Goal: Find specific page/section: Find specific page/section

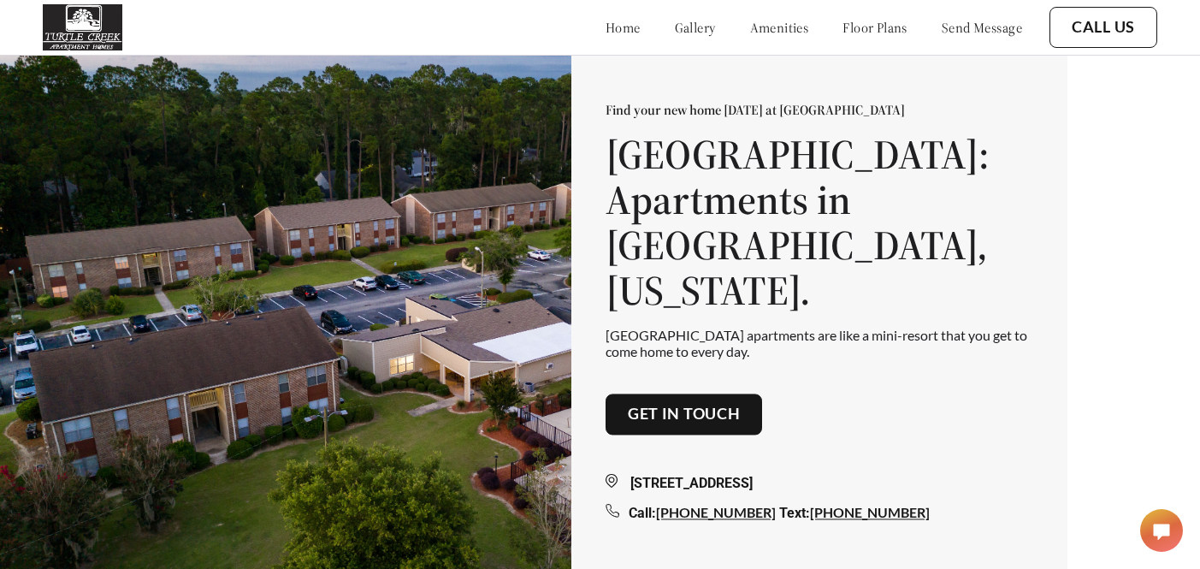
click at [675, 28] on link "gallery" at bounding box center [695, 27] width 41 height 17
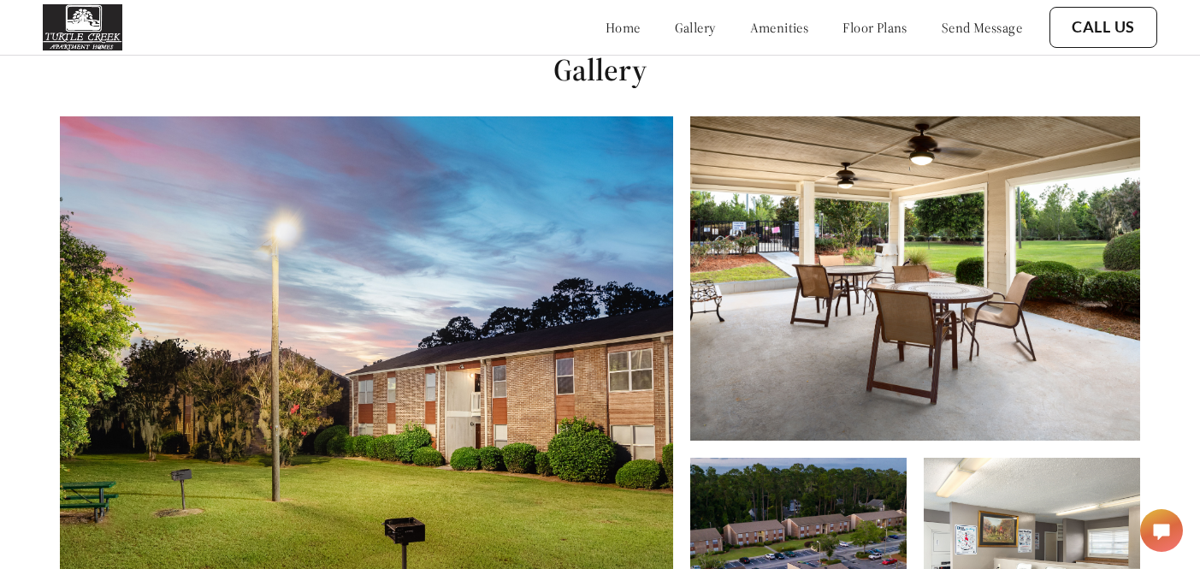
scroll to position [581, 0]
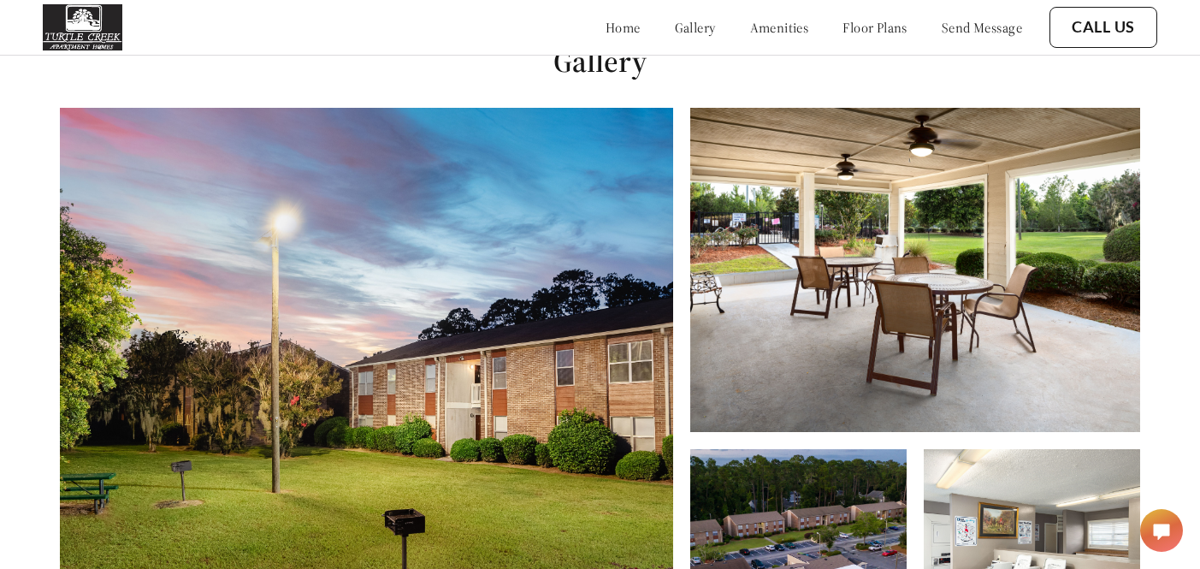
click at [750, 28] on link "amenities" at bounding box center [779, 27] width 59 height 17
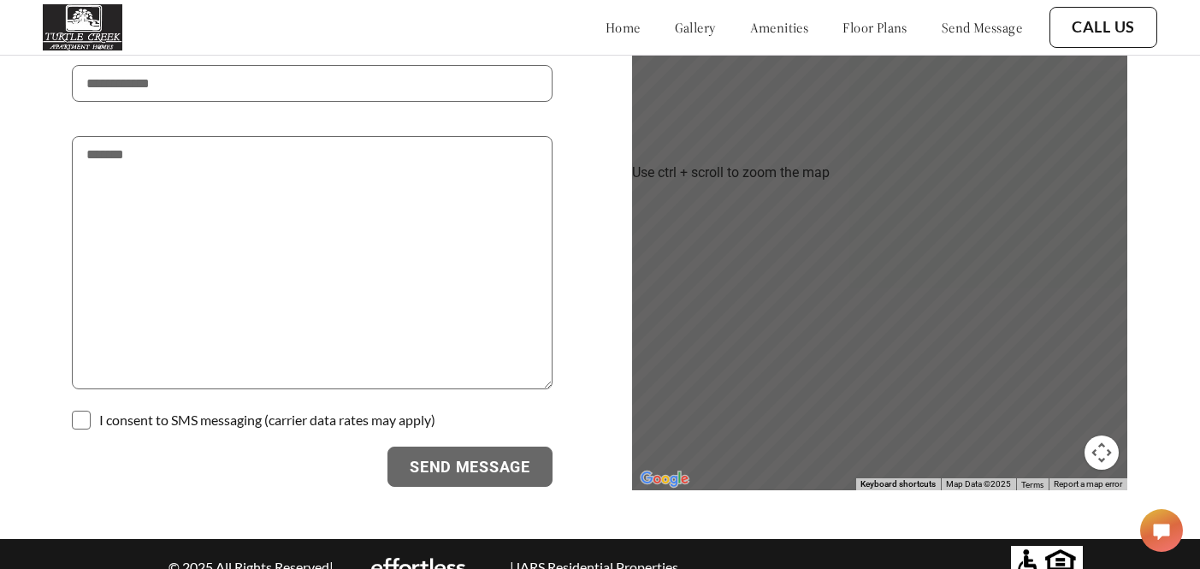
scroll to position [2991, 0]
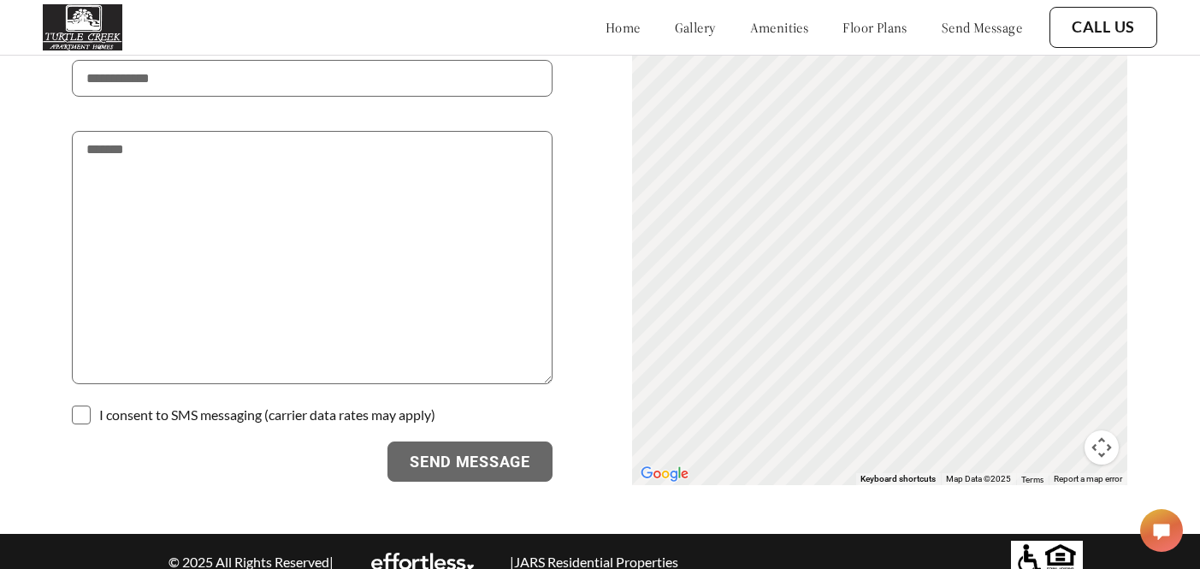
click at [581, 553] on p "| JARS Residential Properties" at bounding box center [594, 561] width 172 height 16
click at [557, 553] on p "| JARS Residential Properties" at bounding box center [594, 561] width 172 height 16
click at [439, 552] on div "© 2025 All Rights Reserved | | JARS Residential Properties" at bounding box center [422, 560] width 515 height 17
click at [436, 552] on img at bounding box center [422, 560] width 103 height 17
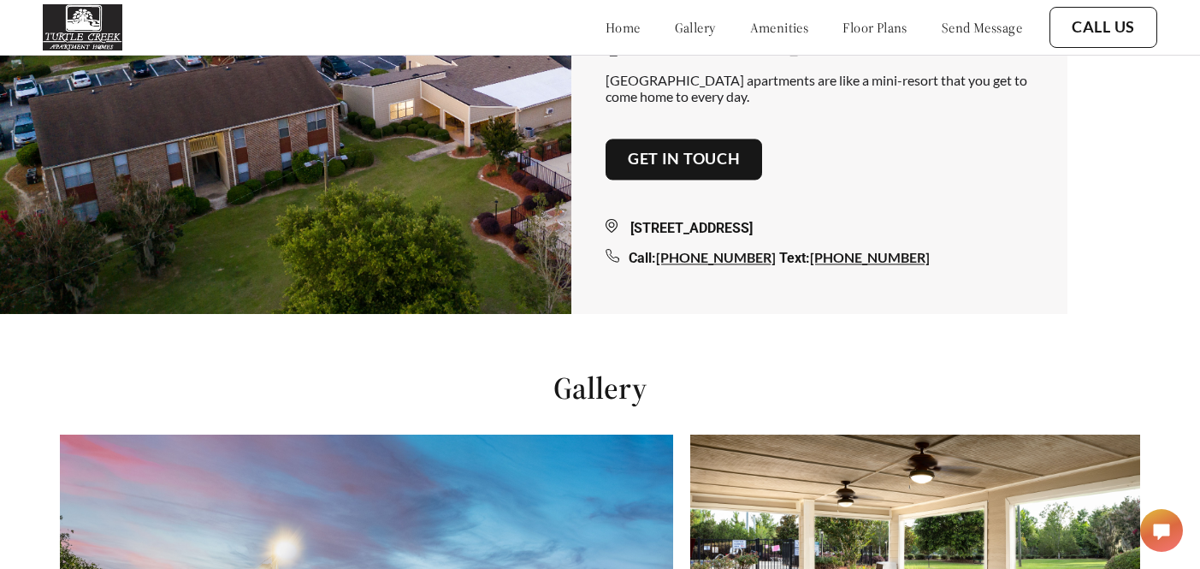
scroll to position [0, 0]
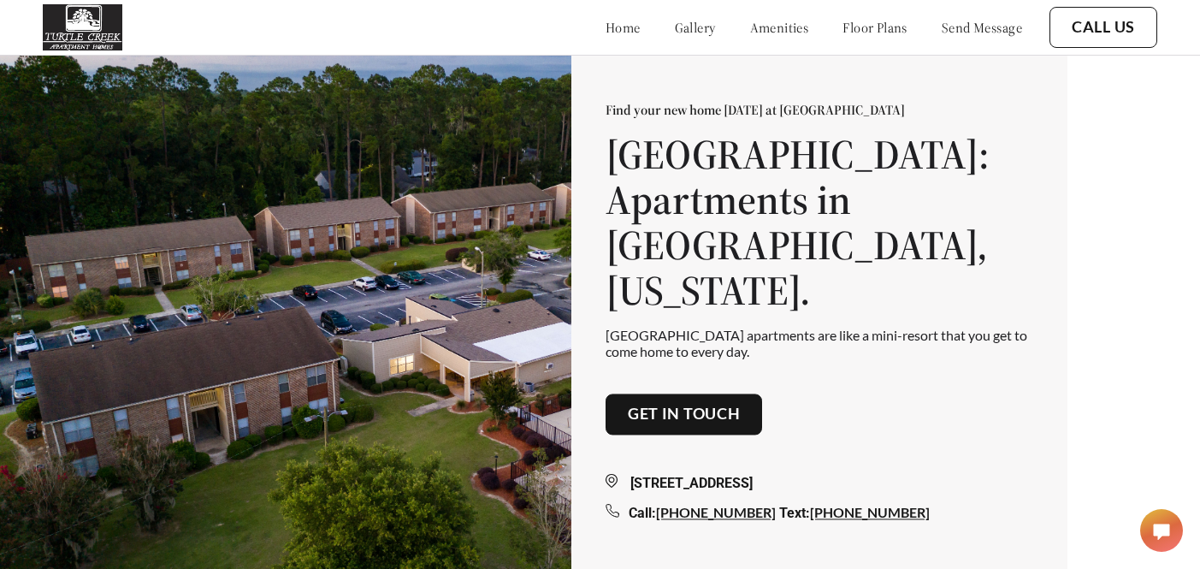
click at [941, 27] on link "send message" at bounding box center [981, 27] width 80 height 17
